Goal: Transaction & Acquisition: Purchase product/service

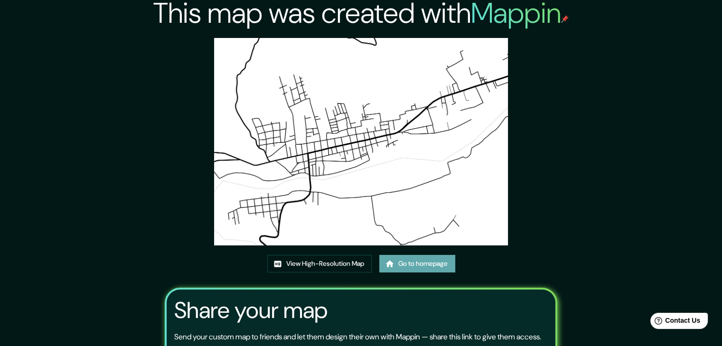
click at [429, 258] on link "Go to homepage" at bounding box center [417, 264] width 76 height 18
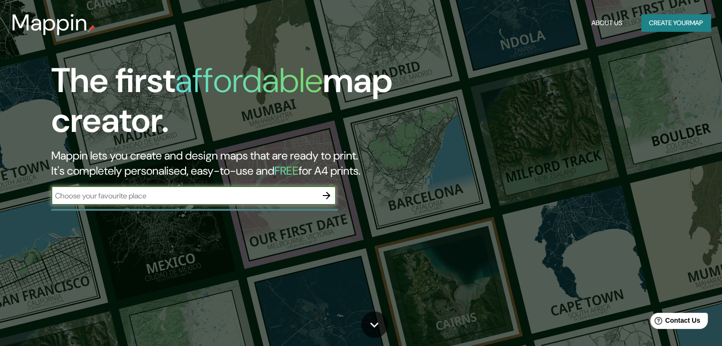
click at [175, 199] on input "text" at bounding box center [184, 195] width 266 height 11
click at [325, 199] on icon "button" at bounding box center [326, 195] width 11 height 11
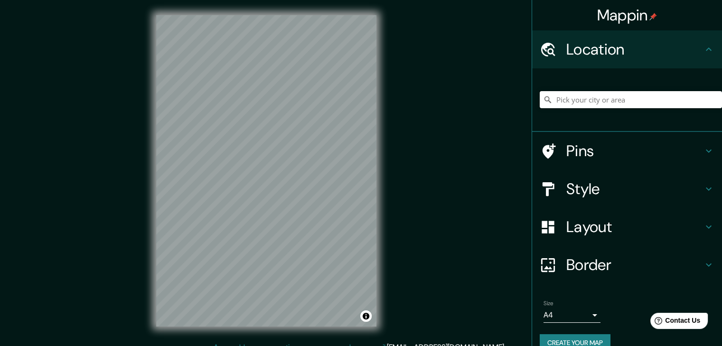
click at [585, 95] on input "Pick your city or area" at bounding box center [631, 99] width 182 height 17
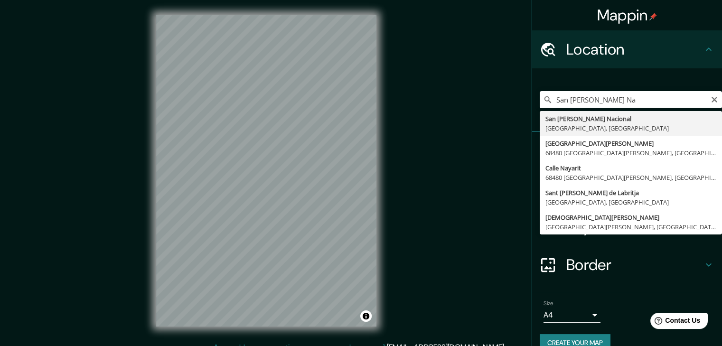
type input "San Juan Bautista Valle Nacional, Estado de Oaxaca, México"
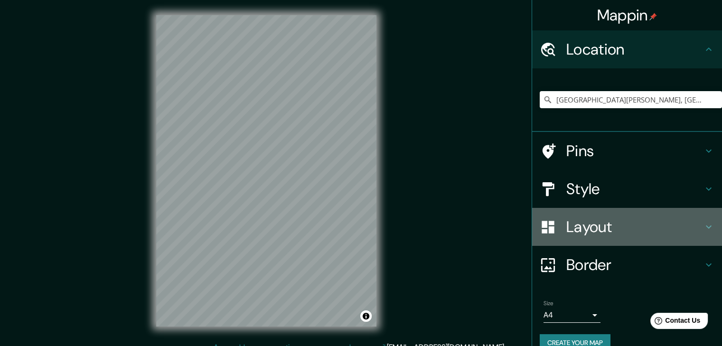
click at [635, 220] on h4 "Layout" at bounding box center [634, 226] width 137 height 19
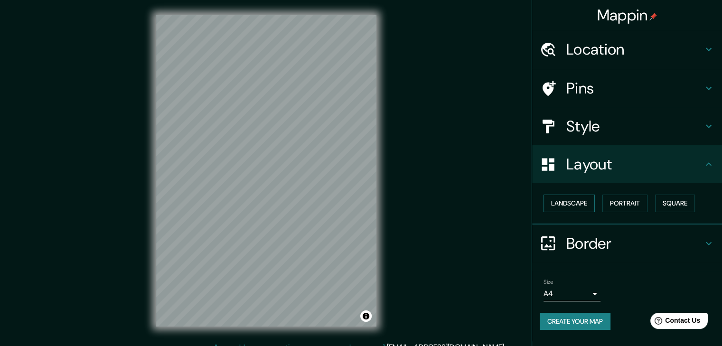
click at [565, 204] on button "Landscape" at bounding box center [568, 204] width 51 height 18
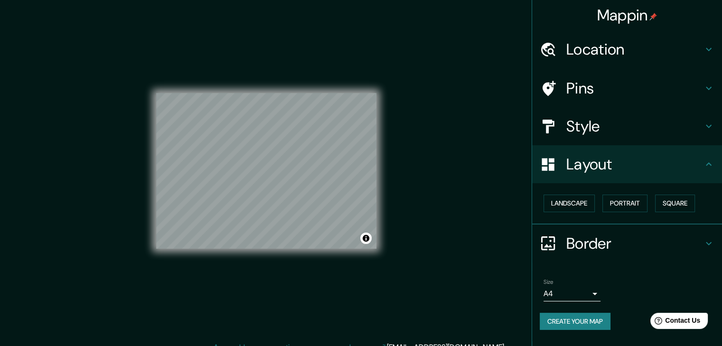
click at [614, 252] on h4 "Border" at bounding box center [634, 243] width 137 height 19
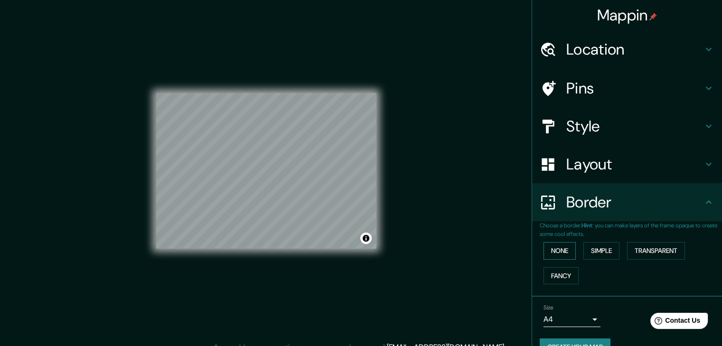
click at [558, 253] on button "None" at bounding box center [559, 251] width 32 height 18
click at [586, 254] on button "Simple" at bounding box center [601, 251] width 36 height 18
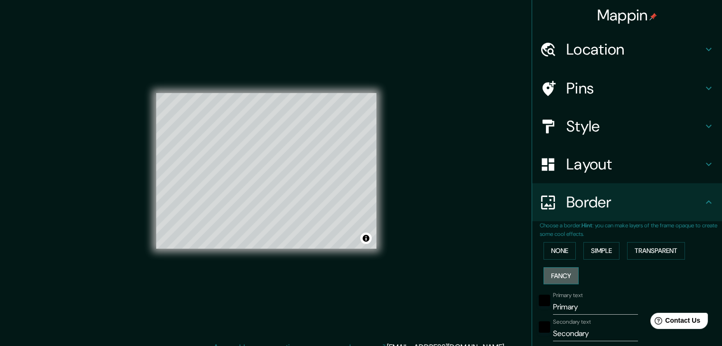
click at [556, 274] on button "Fancy" at bounding box center [560, 276] width 35 height 18
click at [645, 256] on button "Transparent" at bounding box center [656, 251] width 58 height 18
click at [564, 252] on button "None" at bounding box center [559, 251] width 32 height 18
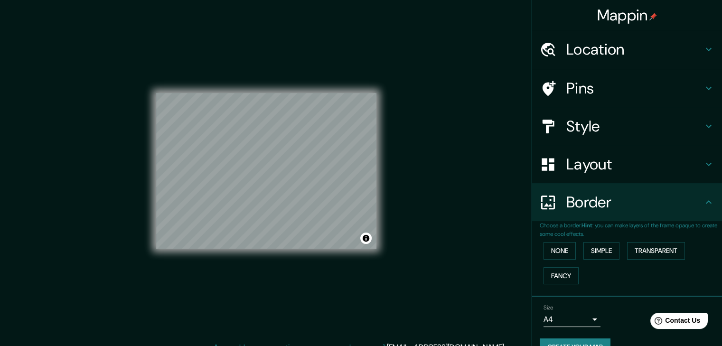
click at [618, 166] on h4 "Layout" at bounding box center [634, 164] width 137 height 19
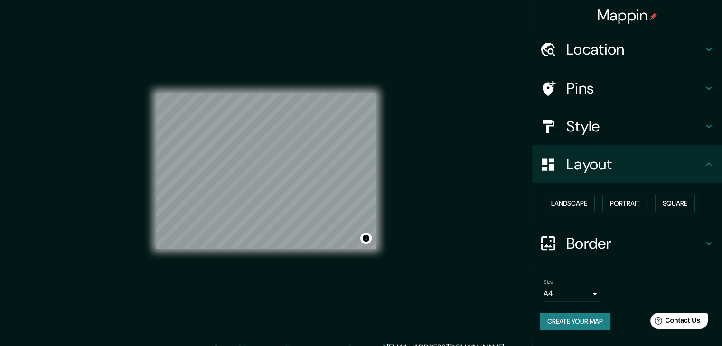
click at [646, 119] on h4 "Style" at bounding box center [634, 126] width 137 height 19
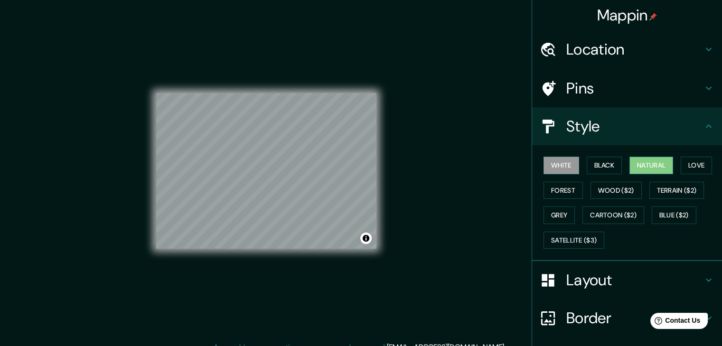
click at [659, 168] on button "Natural" at bounding box center [651, 166] width 44 height 18
drag, startPoint x: 430, startPoint y: 206, endPoint x: 425, endPoint y: 200, distance: 7.8
click at [425, 200] on div "Mappin Location San Juan Bautista Valle Nacional, Estado de Oaxaca, México Pins…" at bounding box center [361, 178] width 722 height 357
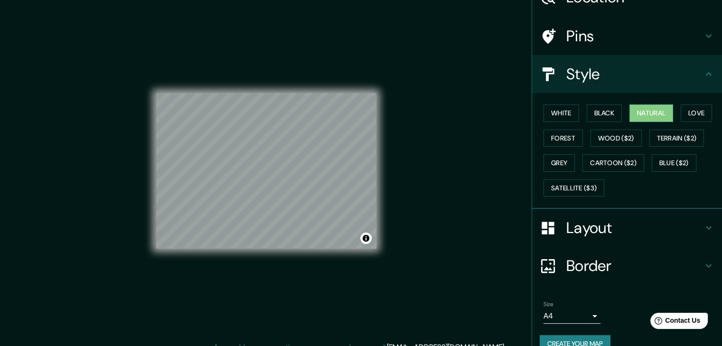
scroll to position [69, 0]
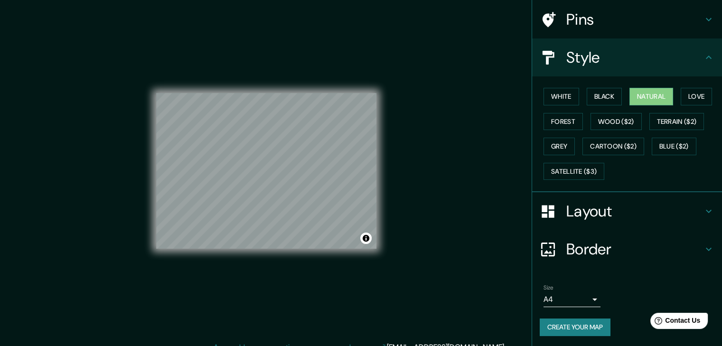
click at [583, 326] on button "Create your map" at bounding box center [575, 327] width 71 height 18
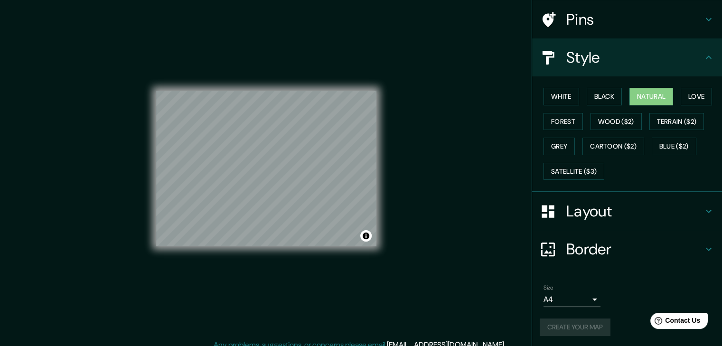
scroll to position [11, 0]
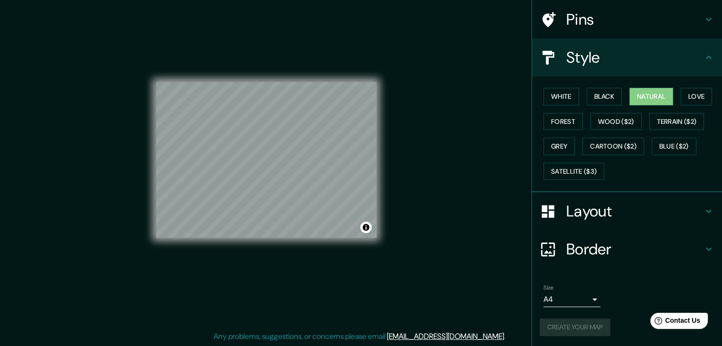
click at [567, 326] on div "Create your map" at bounding box center [627, 327] width 175 height 18
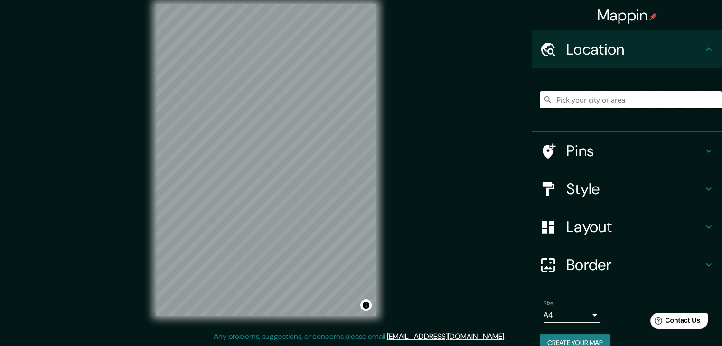
click at [640, 97] on input "Pick your city or area" at bounding box center [631, 99] width 182 height 17
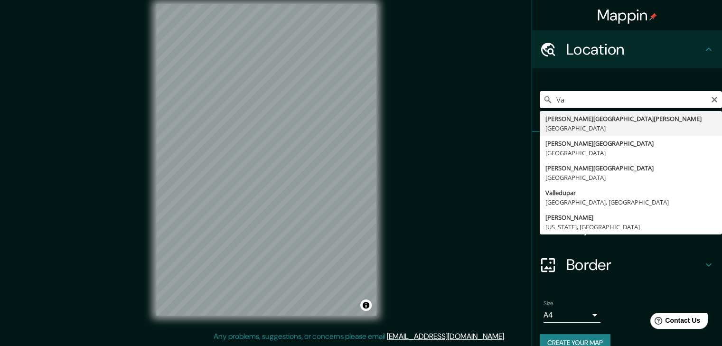
type input "V"
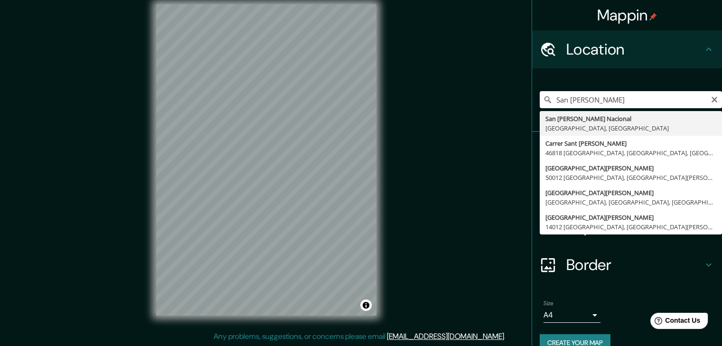
type input "[GEOGRAPHIC_DATA][PERSON_NAME], [GEOGRAPHIC_DATA], [GEOGRAPHIC_DATA]"
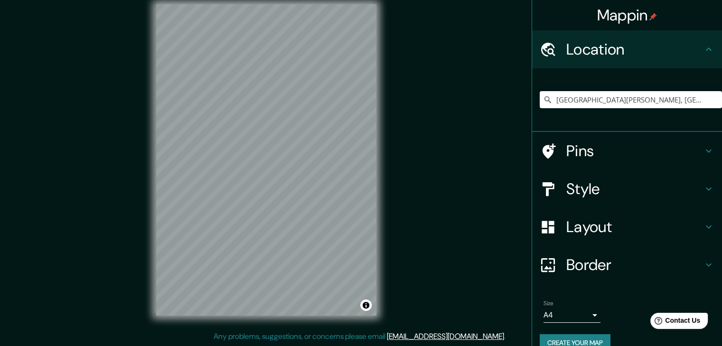
click at [600, 240] on div "Layout" at bounding box center [627, 227] width 190 height 38
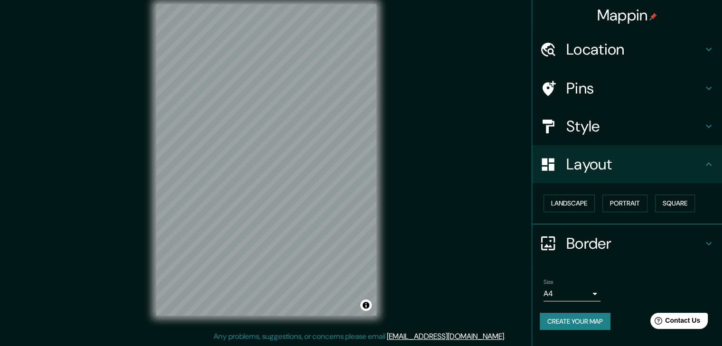
click at [574, 218] on div "Landscape Portrait Square" at bounding box center [627, 203] width 190 height 41
click at [582, 204] on button "Landscape" at bounding box center [568, 204] width 51 height 18
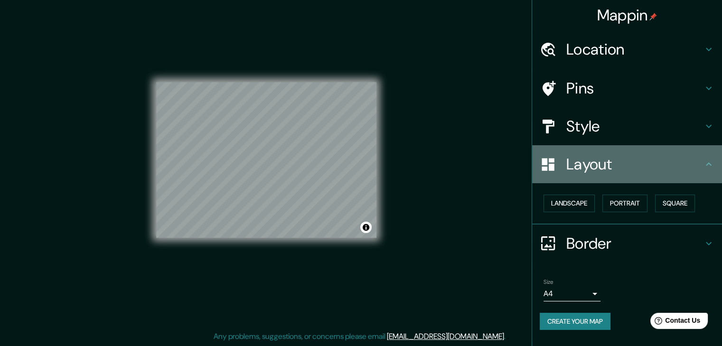
click at [597, 167] on h4 "Layout" at bounding box center [634, 164] width 137 height 19
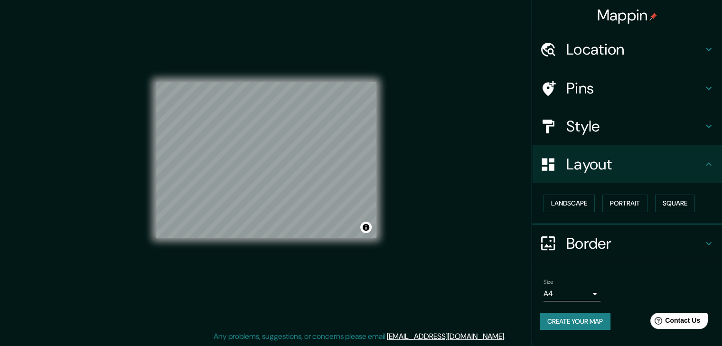
click at [617, 130] on h4 "Style" at bounding box center [634, 126] width 137 height 19
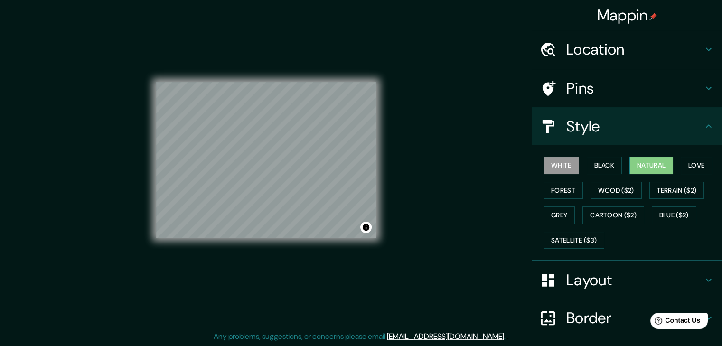
click at [638, 167] on button "Natural" at bounding box center [651, 166] width 44 height 18
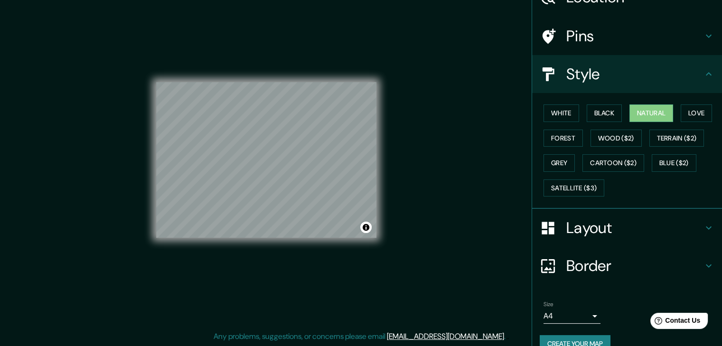
scroll to position [69, 0]
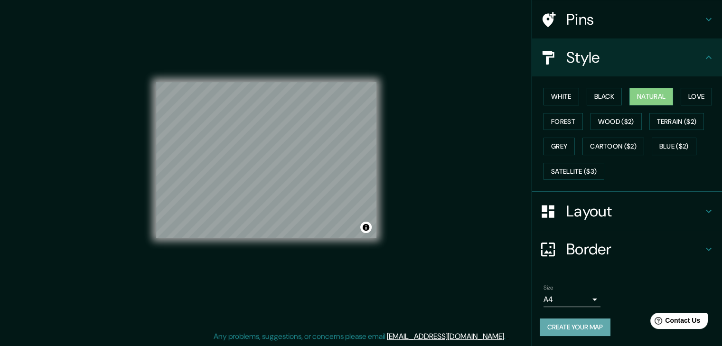
click at [591, 327] on button "Create your map" at bounding box center [575, 327] width 71 height 18
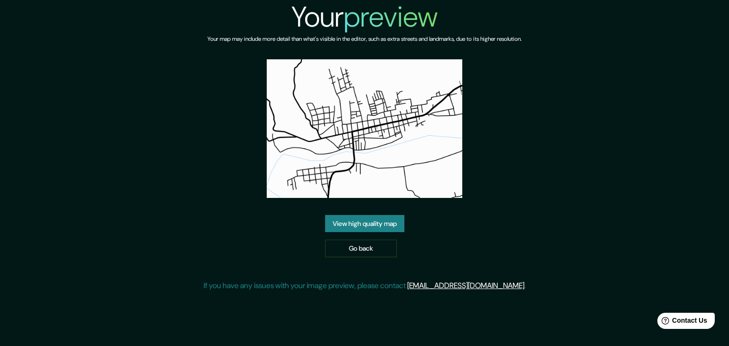
click at [401, 226] on link "View high quality map" at bounding box center [364, 224] width 79 height 18
